Goal: Navigation & Orientation: Find specific page/section

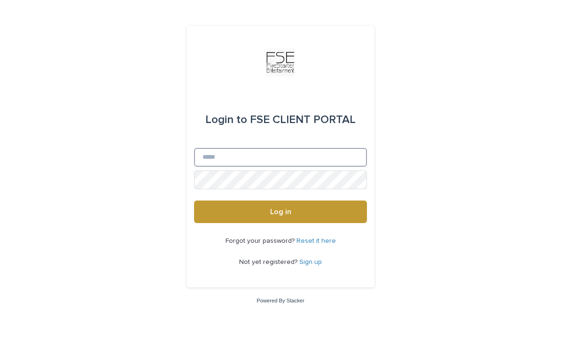
click at [334, 167] on input "Email" at bounding box center [280, 157] width 173 height 19
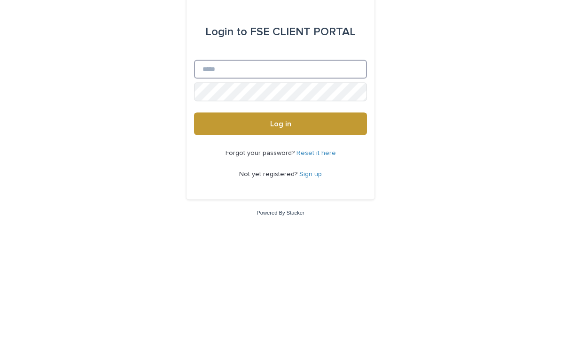
type input "**********"
click at [281, 201] on button "Log in" at bounding box center [280, 212] width 173 height 23
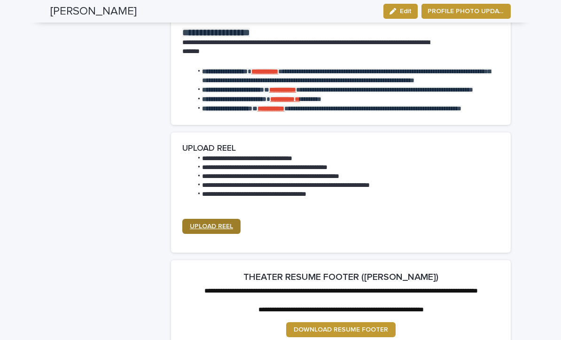
scroll to position [1244, 0]
click at [219, 230] on span "UPLOAD REEL" at bounding box center [211, 226] width 43 height 7
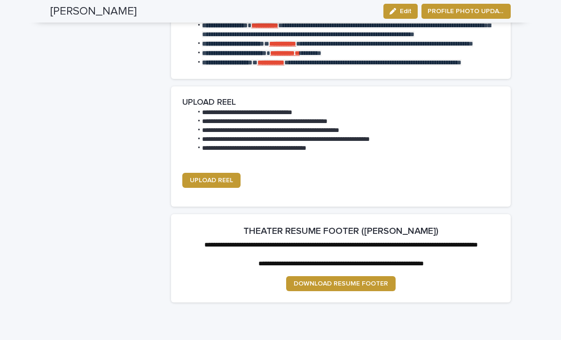
scroll to position [1294, 0]
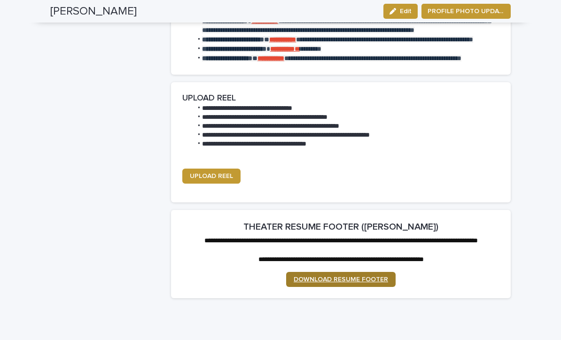
click at [342, 283] on span "DOWNLOAD RESUME FOOTER" at bounding box center [341, 279] width 94 height 7
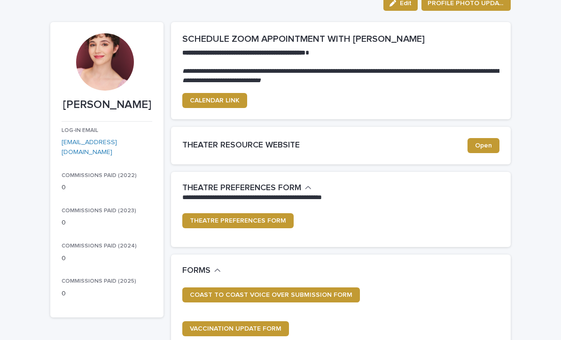
scroll to position [0, 0]
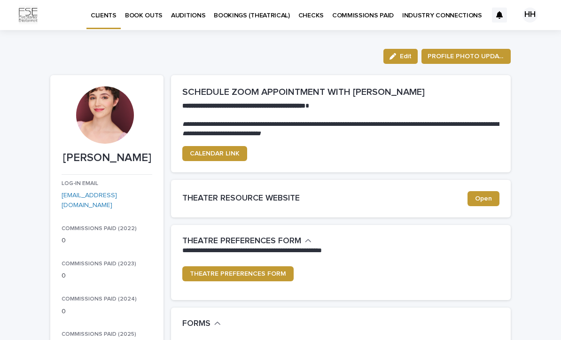
click at [253, 16] on p "BOOKINGS (THEATRICAL)" at bounding box center [252, 10] width 76 height 20
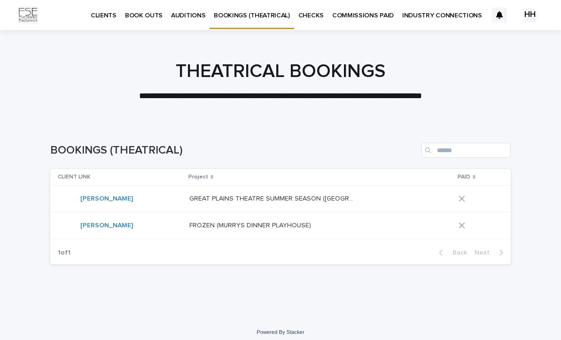
click at [213, 198] on p "GREAT PLAINS THEATRE SUMMER SEASON ([GEOGRAPHIC_DATA])" at bounding box center [272, 198] width 166 height 10
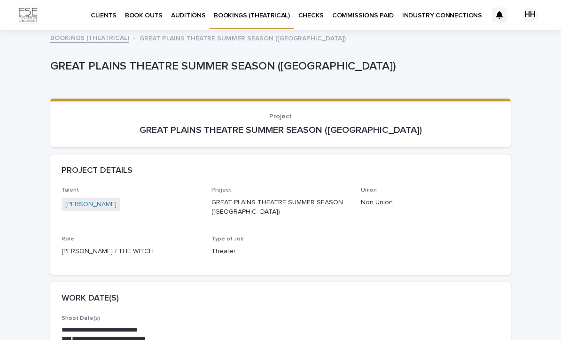
click at [90, 39] on link "BOOKINGS (THEATRICAL)" at bounding box center [89, 37] width 79 height 11
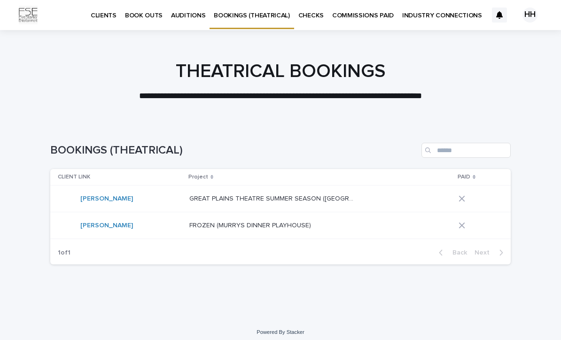
click at [100, 224] on link "[PERSON_NAME]" at bounding box center [106, 226] width 53 height 8
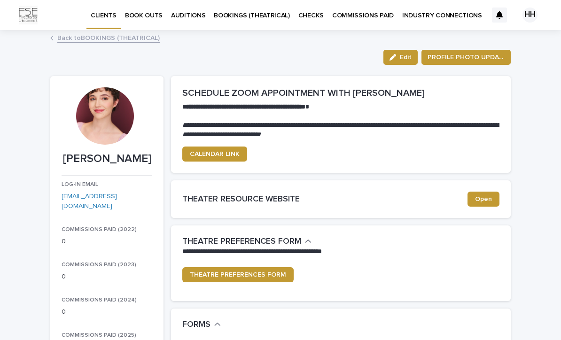
click at [241, 11] on p "BOOKINGS (THEATRICAL)" at bounding box center [252, 10] width 76 height 20
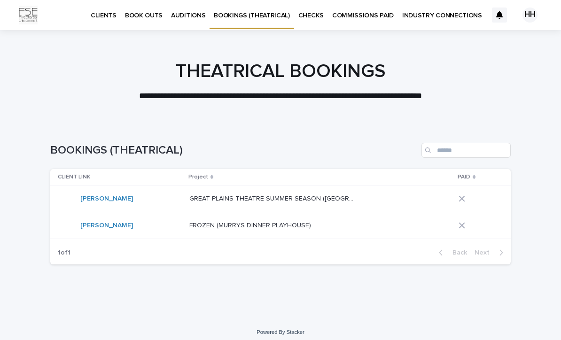
click at [213, 223] on p "FROZEN (MURRYS DINNER PLAYHOUSE)" at bounding box center [251, 225] width 124 height 10
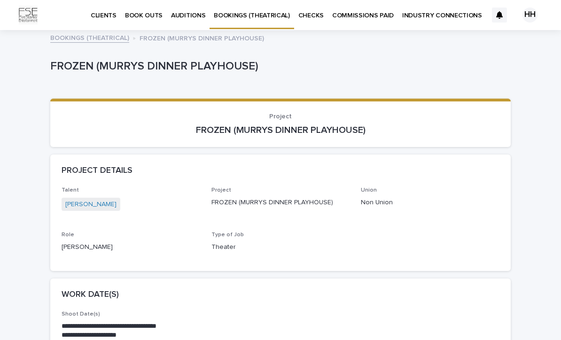
click at [177, 14] on p "AUDITIONS" at bounding box center [188, 10] width 34 height 20
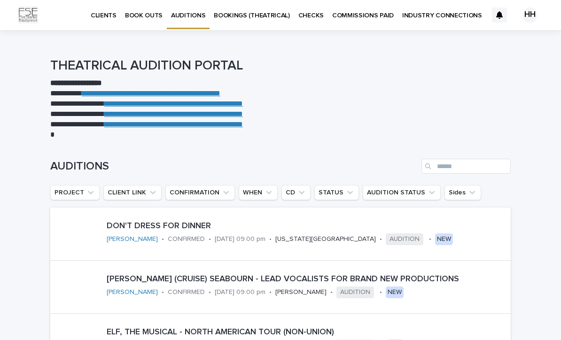
click at [436, 16] on p "INDUSTRY CONNECTIONS" at bounding box center [442, 10] width 80 height 20
